Goal: Task Accomplishment & Management: Manage account settings

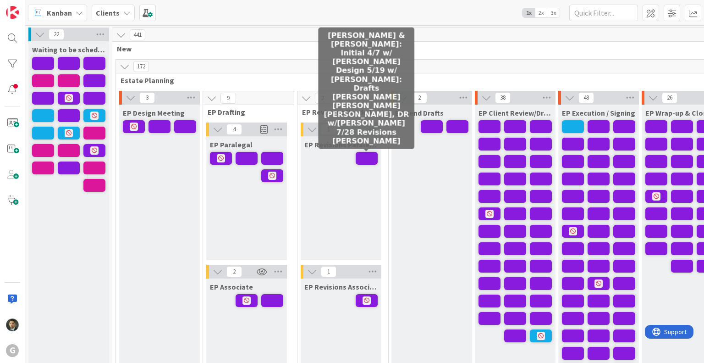
click at [369, 156] on span at bounding box center [367, 158] width 22 height 13
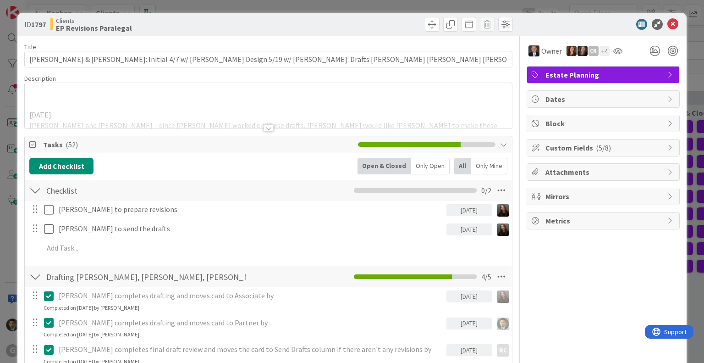
click at [264, 128] on div at bounding box center [269, 127] width 10 height 7
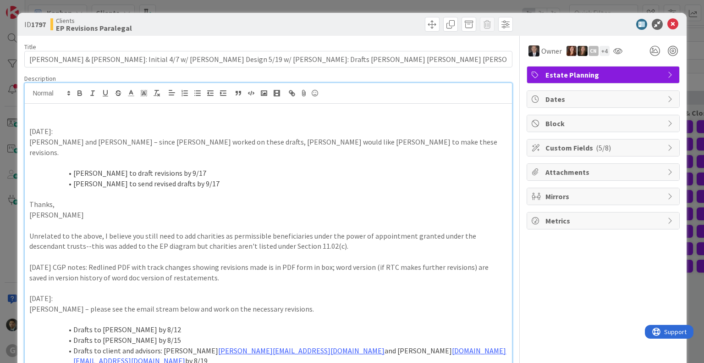
click at [300, 3] on div "ID 1797 Clients EP Revisions Paralegal Title 126 / 128 [PERSON_NAME] & [PERSON_…" at bounding box center [352, 181] width 704 height 363
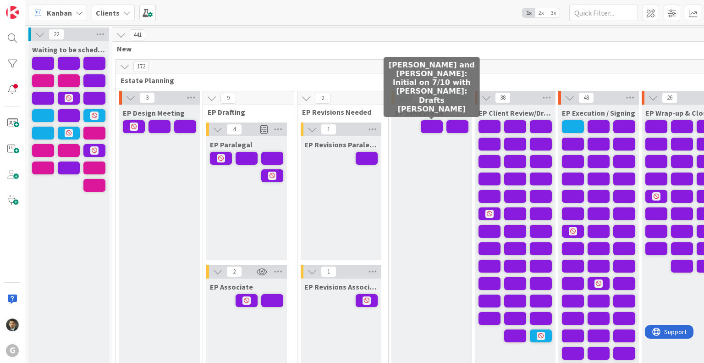
click at [430, 126] on span at bounding box center [432, 126] width 22 height 13
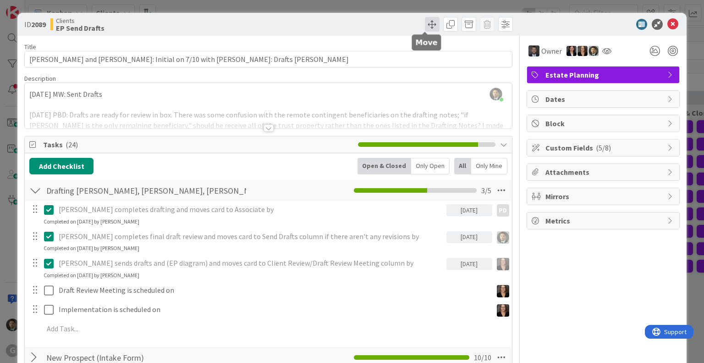
click at [425, 23] on span at bounding box center [432, 24] width 15 height 15
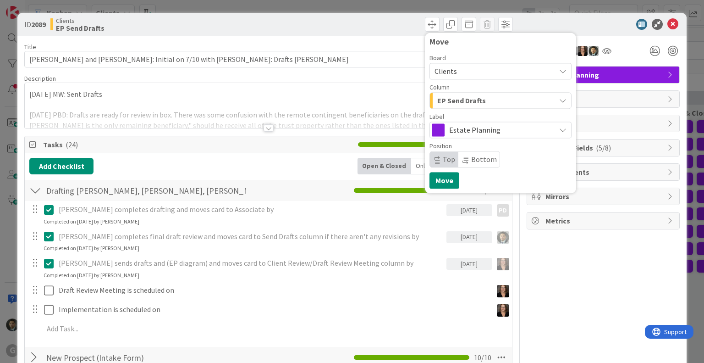
click at [496, 98] on div "EP Send Drafts" at bounding box center [495, 100] width 121 height 15
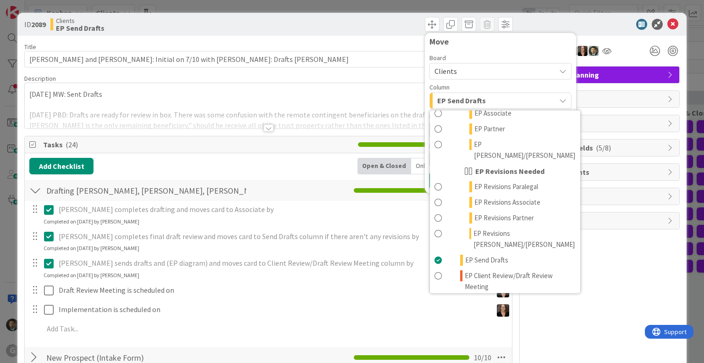
scroll to position [157, 0]
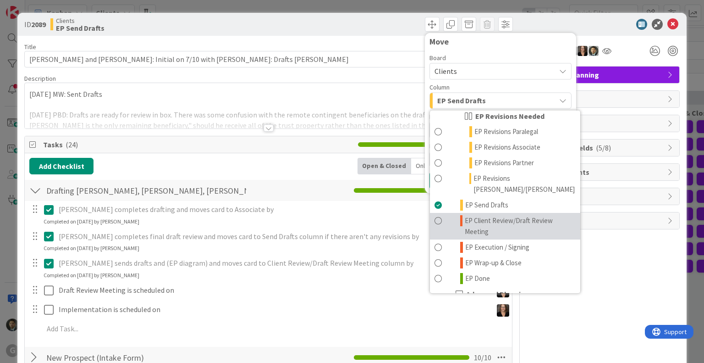
click at [496, 215] on span "EP Client Review/Draft Review Meeting" at bounding box center [520, 226] width 110 height 22
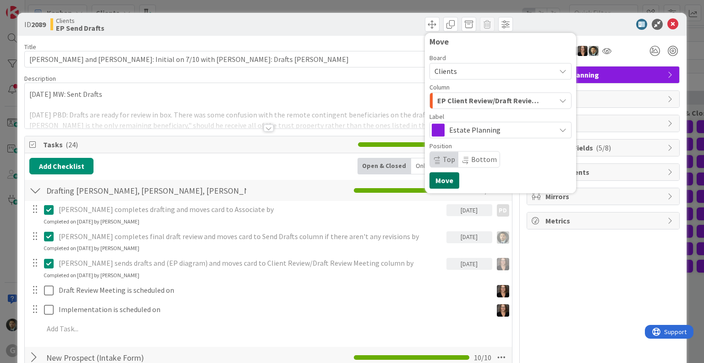
click at [446, 181] on button "Move" at bounding box center [445, 180] width 30 height 17
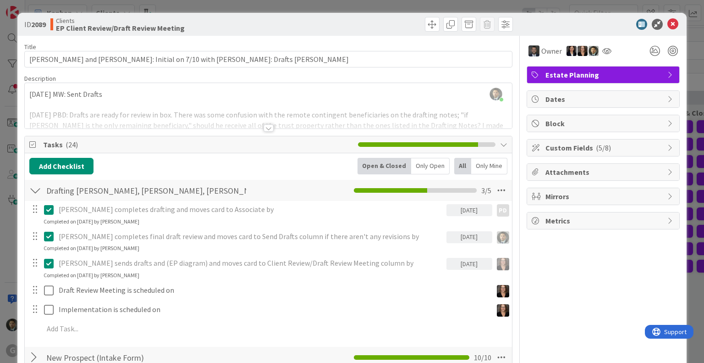
click at [409, 7] on div "ID 2089 Clients EP Client Review/Draft Review Meeting Move Move Title 70 / 128 …" at bounding box center [352, 181] width 704 height 363
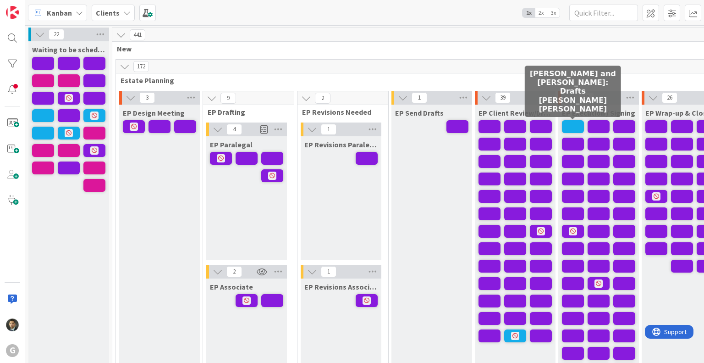
click at [575, 126] on span at bounding box center [573, 126] width 22 height 13
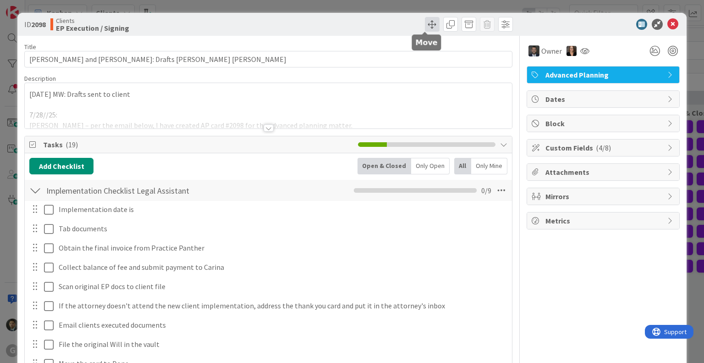
click at [425, 23] on span at bounding box center [432, 24] width 15 height 15
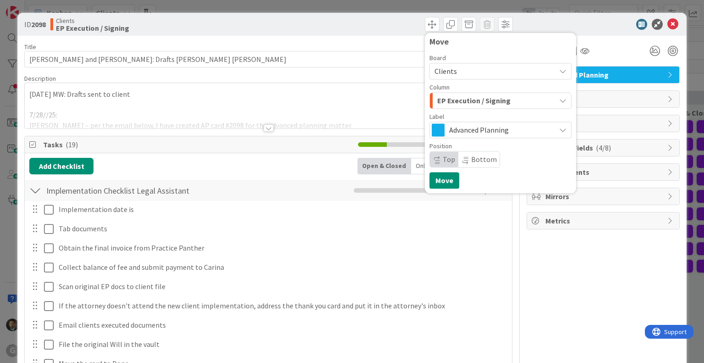
click at [469, 102] on span "EP Execution / Signing" at bounding box center [473, 100] width 73 height 12
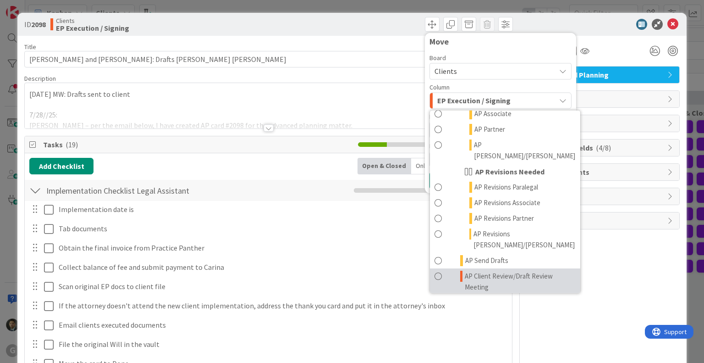
scroll to position [497, 0]
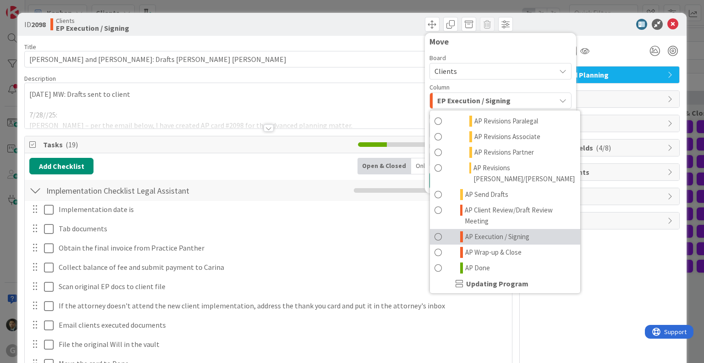
click at [490, 231] on span "AP Execution / Signing" at bounding box center [497, 236] width 64 height 11
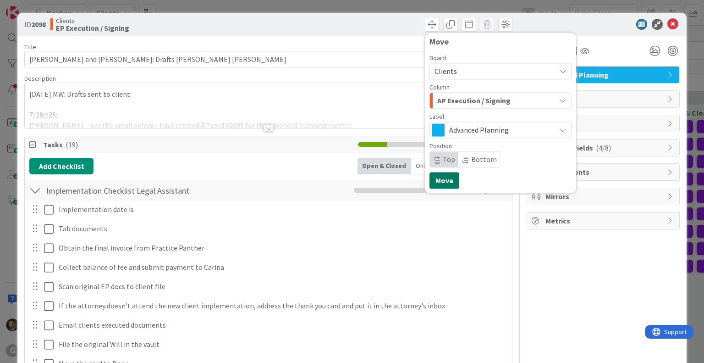
click at [443, 176] on button "Move" at bounding box center [445, 180] width 30 height 17
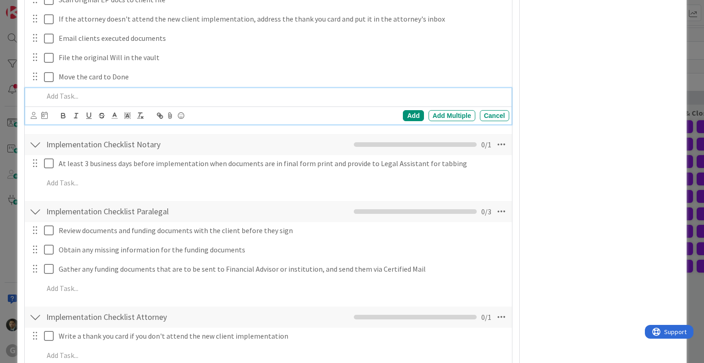
scroll to position [0, 0]
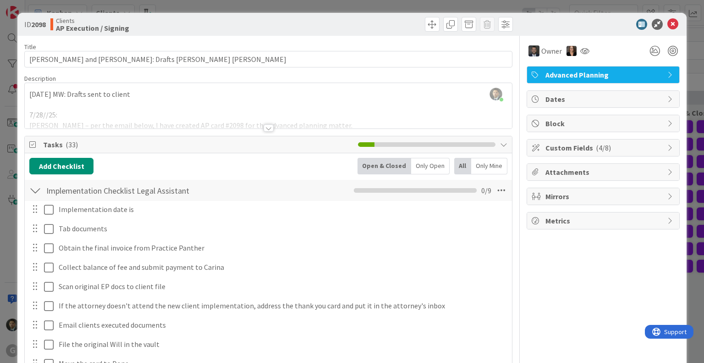
click at [444, 6] on div "ID 2098 Clients AP Execution / Signing Move Move Title 43 / 128 [PERSON_NAME] a…" at bounding box center [352, 181] width 704 height 363
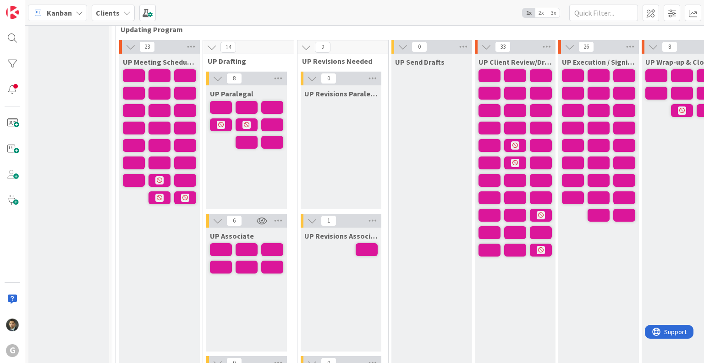
scroll to position [1335, 0]
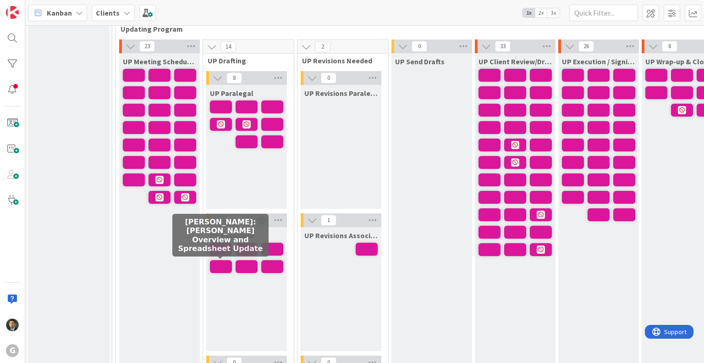
click at [220, 267] on span at bounding box center [221, 266] width 22 height 13
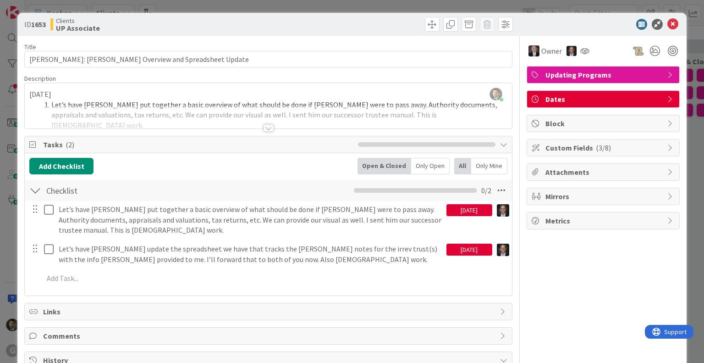
click at [315, 7] on div "ID 1653 Clients UP Associate Title 52 / 128 [PERSON_NAME]: [PERSON_NAME] Overvi…" at bounding box center [352, 181] width 704 height 363
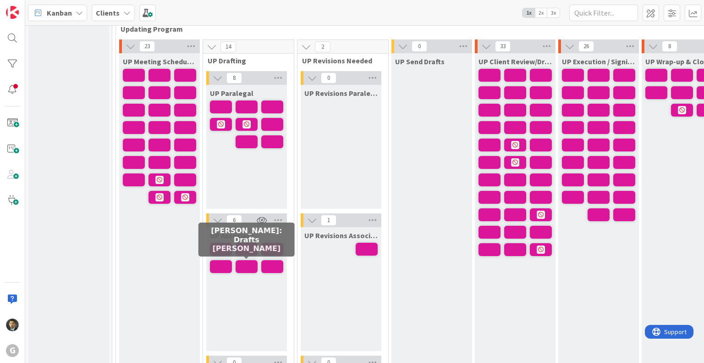
click at [251, 264] on span at bounding box center [247, 266] width 22 height 13
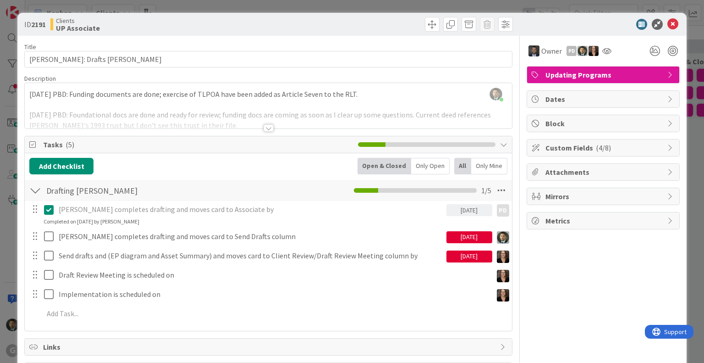
click at [266, 128] on div at bounding box center [269, 127] width 10 height 7
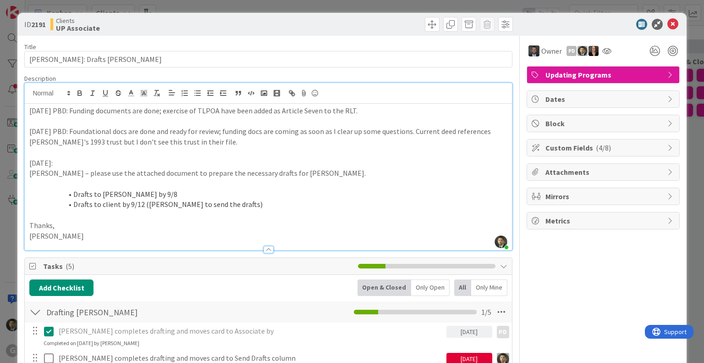
click at [342, 2] on div "ID 2191 Clients UP Associate Title 31 / 128 [PERSON_NAME]: Drafts [PERSON_NAME]…" at bounding box center [352, 181] width 704 height 363
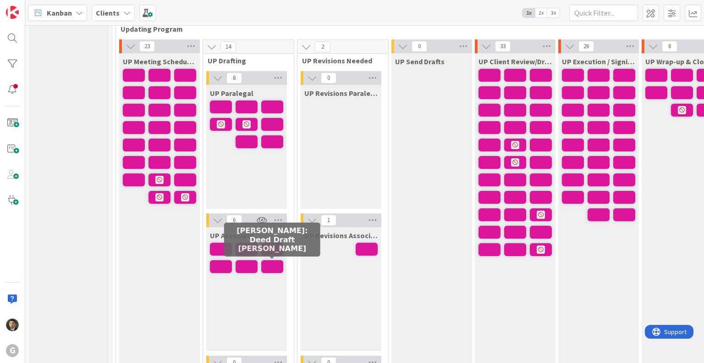
click at [279, 265] on span at bounding box center [272, 266] width 22 height 13
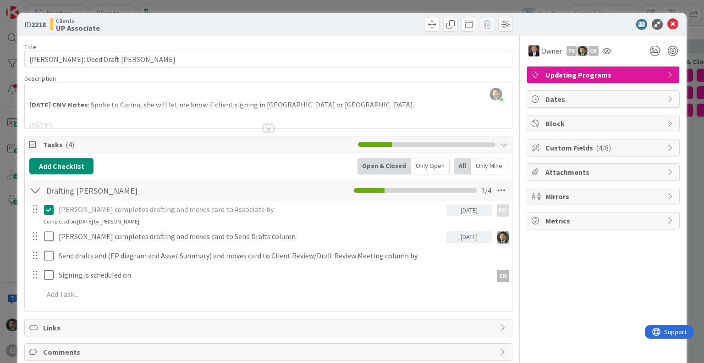
click at [497, 2] on div "ID 2218 Clients UP Associate Title 38 / 128 [PERSON_NAME]: Deed Draft [PERSON_N…" at bounding box center [352, 181] width 704 height 363
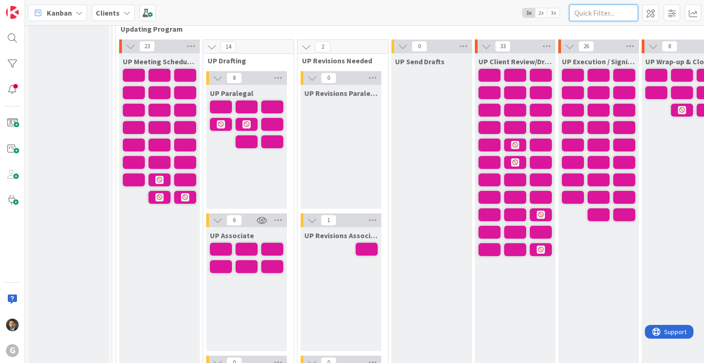
click at [589, 16] on input "text" at bounding box center [603, 13] width 69 height 17
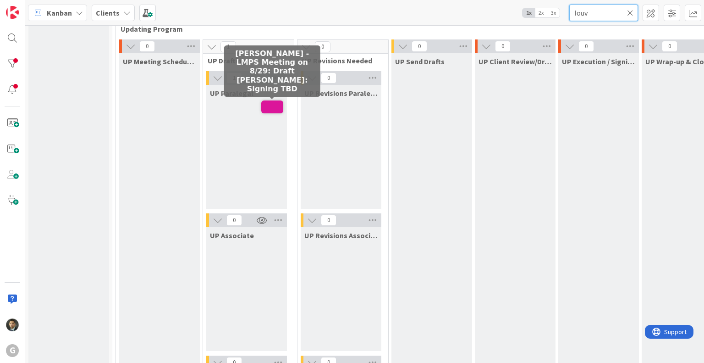
type input "louv"
click at [273, 110] on span at bounding box center [272, 106] width 22 height 13
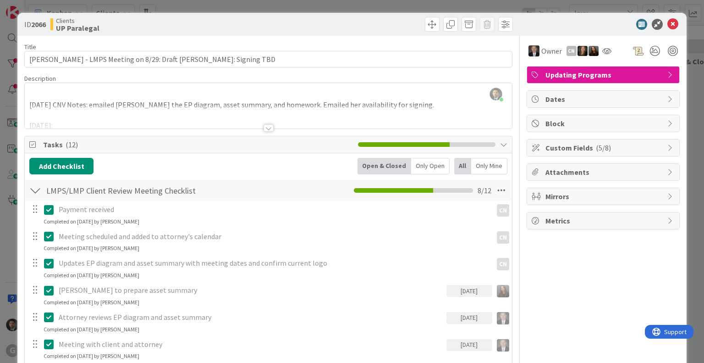
click at [265, 130] on div at bounding box center [269, 127] width 10 height 7
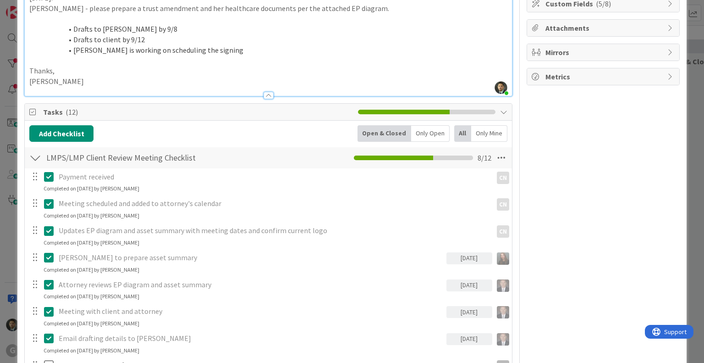
scroll to position [132, 0]
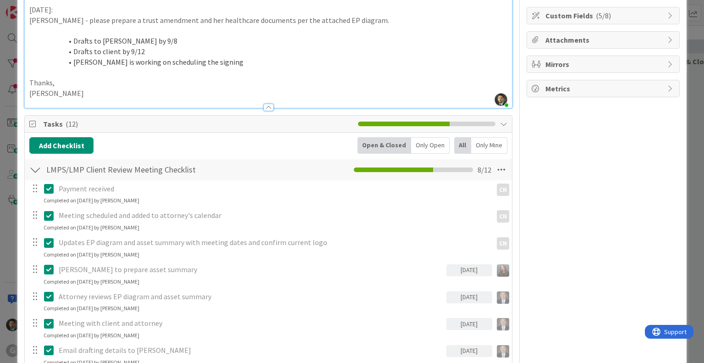
click at [34, 167] on div at bounding box center [35, 169] width 12 height 17
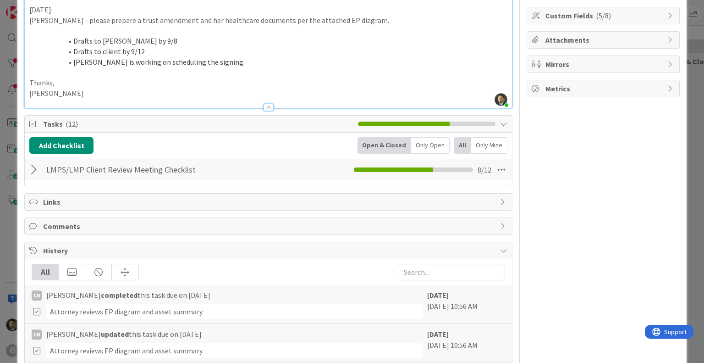
click at [34, 167] on div at bounding box center [35, 169] width 12 height 17
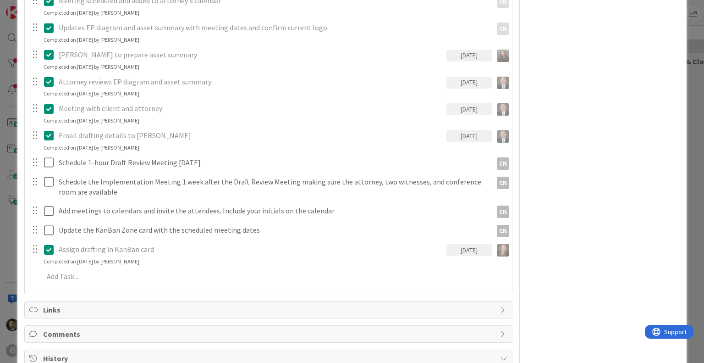
scroll to position [142, 0]
